Goal: Navigation & Orientation: Find specific page/section

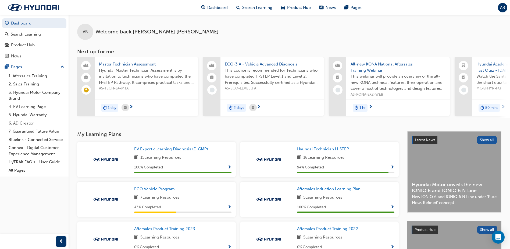
click at [142, 67] on span "Hyundai Master Technician Assessment is by invitation to technicians who have c…" at bounding box center [146, 76] width 95 height 18
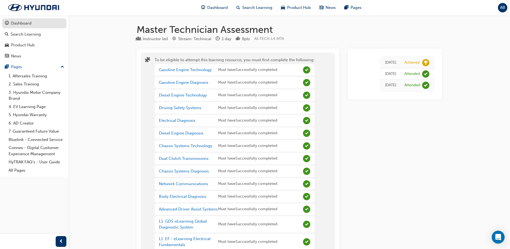
click at [25, 23] on div "Dashboard" at bounding box center [21, 23] width 20 height 6
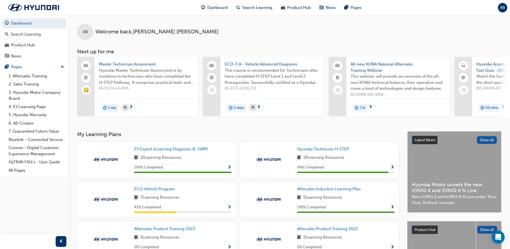
click at [503, 8] on span "AB" at bounding box center [502, 8] width 5 height 6
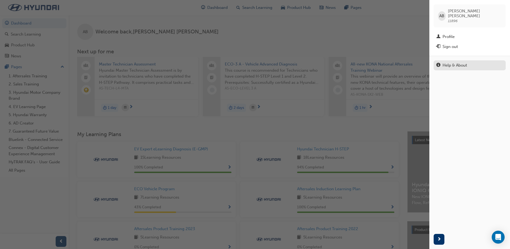
click at [465, 62] on div "Help & About" at bounding box center [455, 65] width 24 height 6
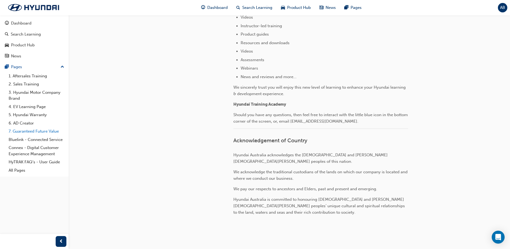
scroll to position [104, 0]
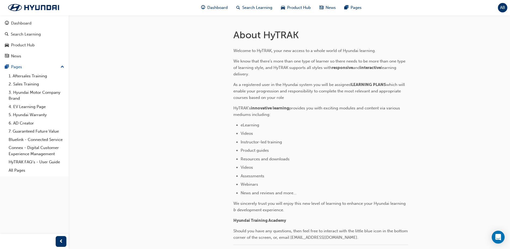
click at [33, 17] on div "Dashboard Search Learning Product Hub News Pages Pages 1. Aftersales Training 2…" at bounding box center [34, 95] width 69 height 161
click at [29, 22] on div "Dashboard" at bounding box center [21, 23] width 20 height 6
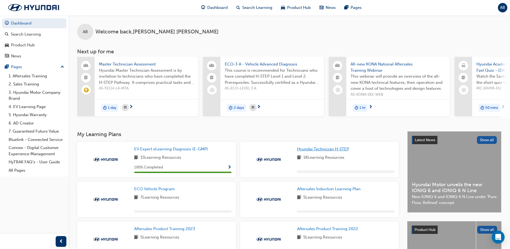
click at [309, 152] on link "Hyundai Technician H-STEP" at bounding box center [324, 149] width 54 height 6
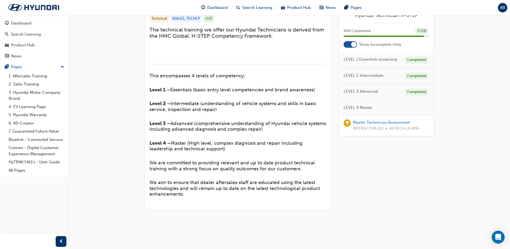
scroll to position [186, 0]
click at [29, 24] on div "Dashboard" at bounding box center [21, 23] width 20 height 6
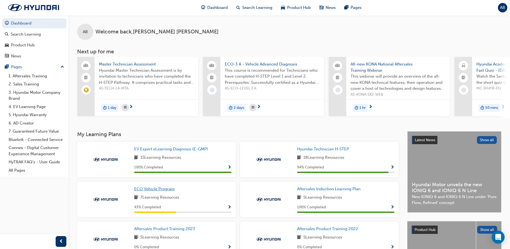
click at [158, 191] on span "ECO Vehicle Program" at bounding box center [154, 188] width 41 height 5
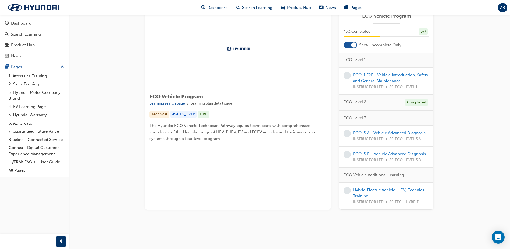
scroll to position [47, 0]
click at [377, 190] on link "Hybrid Electric Vehicle (HEV) Technical Training" at bounding box center [389, 192] width 73 height 11
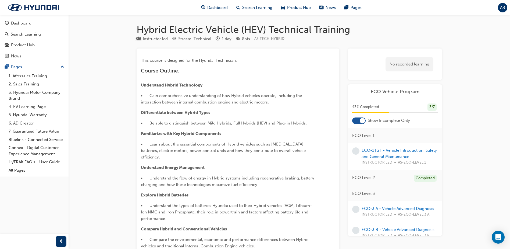
click at [504, 4] on div "AB" at bounding box center [502, 7] width 9 height 9
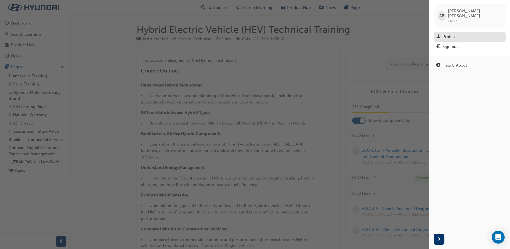
click at [453, 34] on div "Profile" at bounding box center [449, 37] width 12 height 6
